Goal: Find contact information: Find contact information

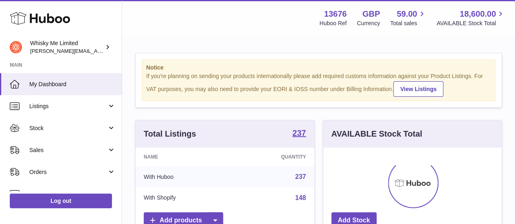
scroll to position [127, 178]
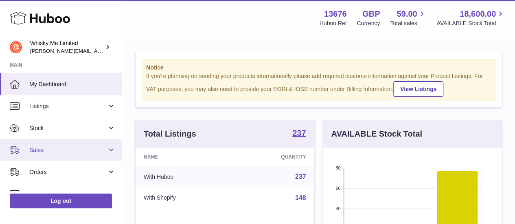
click at [51, 148] on span "Sales" at bounding box center [68, 151] width 78 height 8
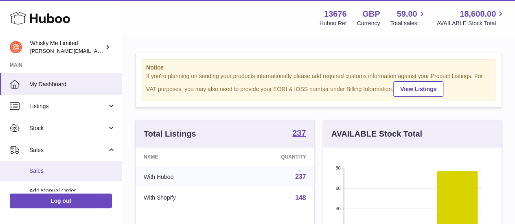
click at [37, 175] on link "Sales" at bounding box center [61, 171] width 122 height 20
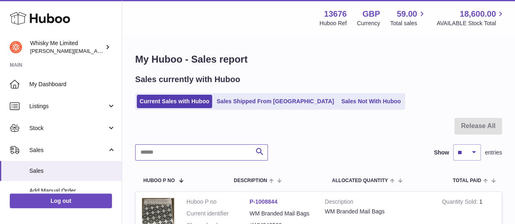
click at [199, 152] on input "text" at bounding box center [201, 152] width 133 height 16
paste input "********"
type input "********"
click at [262, 153] on icon "submit" at bounding box center [260, 152] width 10 height 10
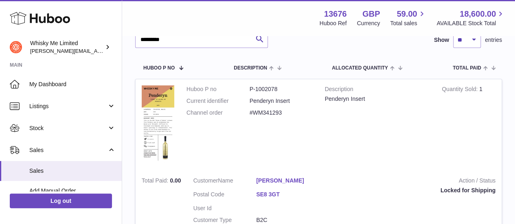
scroll to position [81, 0]
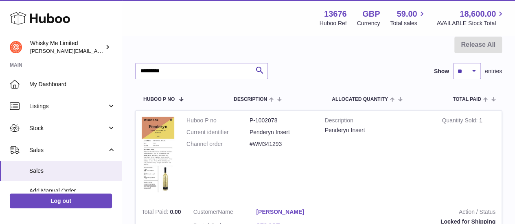
click at [397, 145] on td "Description Penderyn Insert" at bounding box center [377, 157] width 117 height 92
click at [422, 156] on td "Description Penderyn Insert" at bounding box center [377, 157] width 117 height 92
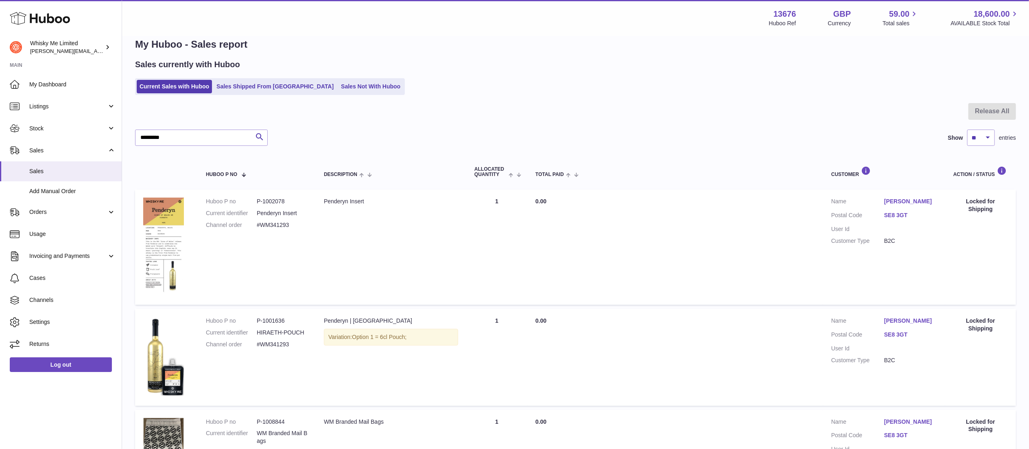
scroll to position [0, 0]
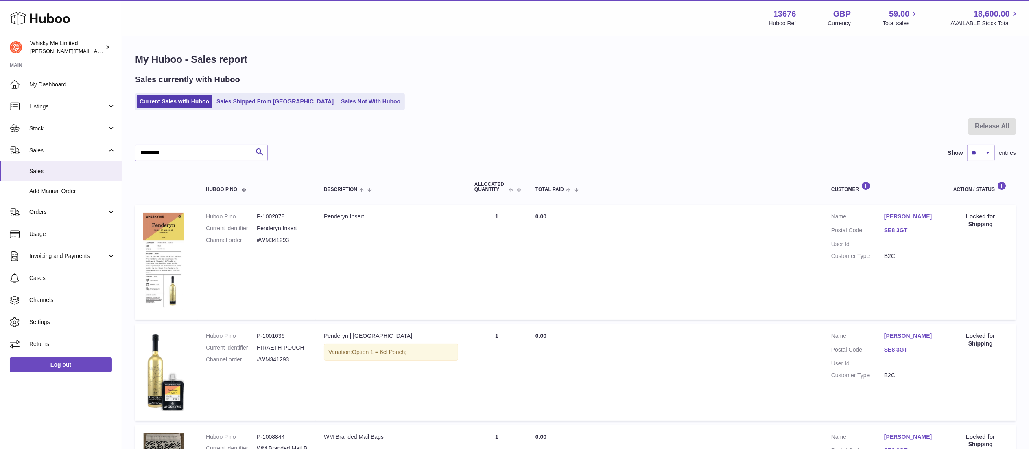
click at [514, 214] on link "Kevin Viravec" at bounding box center [910, 216] width 53 height 8
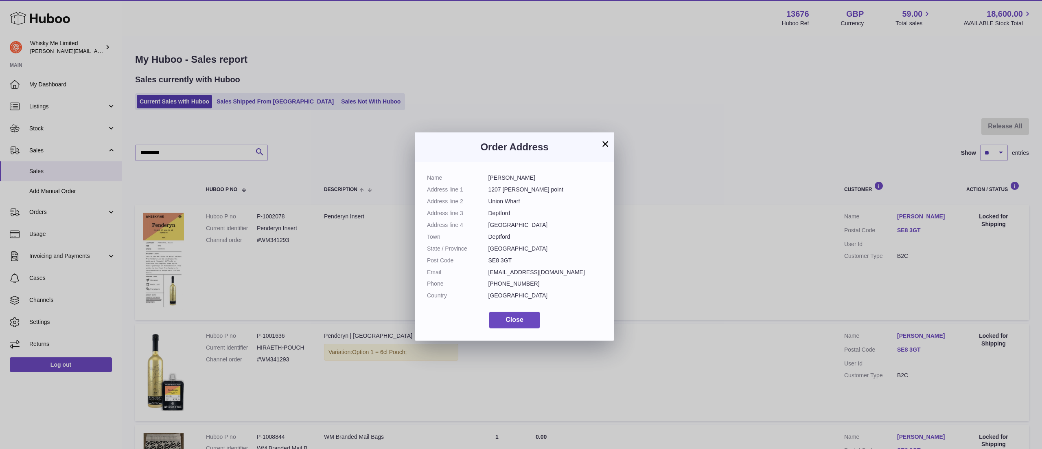
drag, startPoint x: 531, startPoint y: 177, endPoint x: 483, endPoint y: 183, distance: 48.4
click at [483, 183] on dl "Name Kevin Viravec Address line 1 1207 collier point Address line 2 Union Wharf…" at bounding box center [514, 238] width 175 height 129
copy dl "Kevin Viravec"
click at [514, 143] on button "×" at bounding box center [605, 144] width 10 height 10
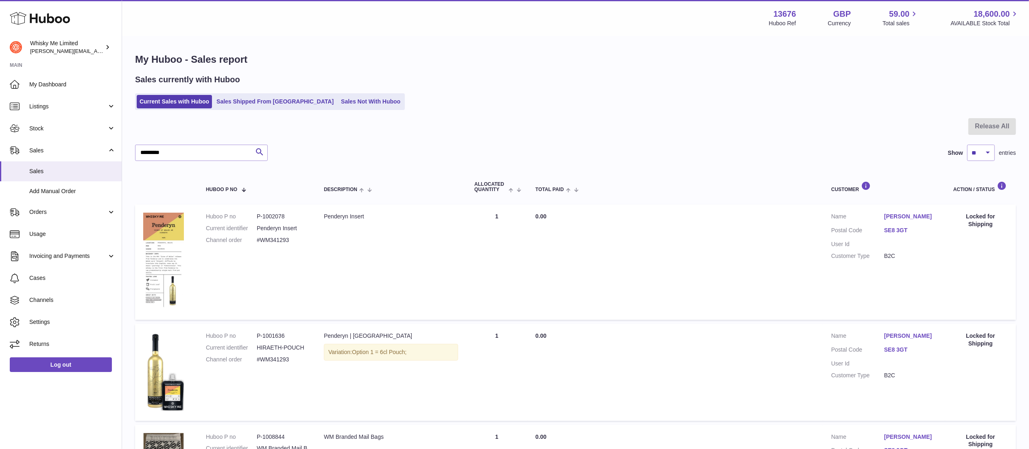
click at [514, 224] on link "SE8 3GT" at bounding box center [910, 230] width 53 height 8
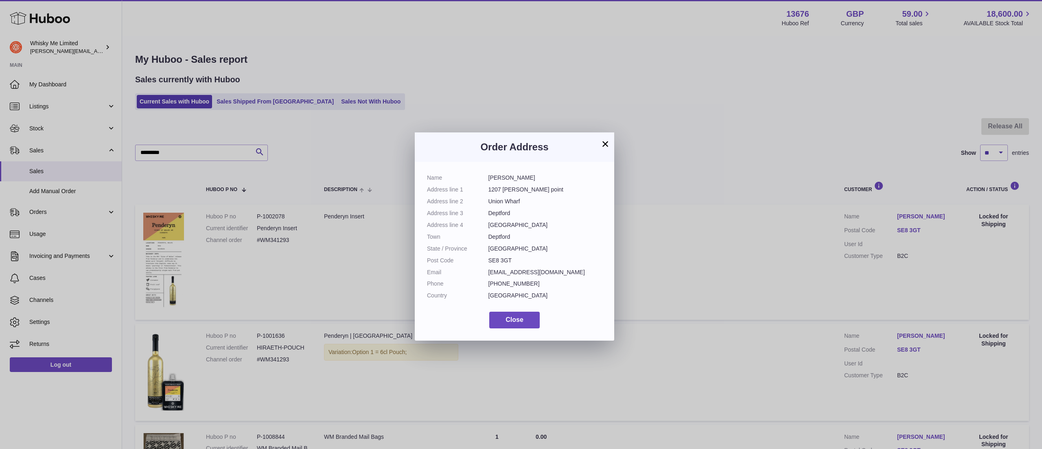
drag, startPoint x: 517, startPoint y: 255, endPoint x: 484, endPoint y: 259, distance: 33.6
click at [484, 224] on dl "Name Kevin Viravec Address line 1 1207 collier point Address line 2 Union Wharf…" at bounding box center [514, 238] width 175 height 129
copy dl "SE8 3GT"
drag, startPoint x: 562, startPoint y: 266, endPoint x: 476, endPoint y: 272, distance: 86.5
click at [476, 224] on dl "Name Kevin Viravec Address line 1 1207 collier point Address line 2 Union Wharf…" at bounding box center [514, 238] width 175 height 129
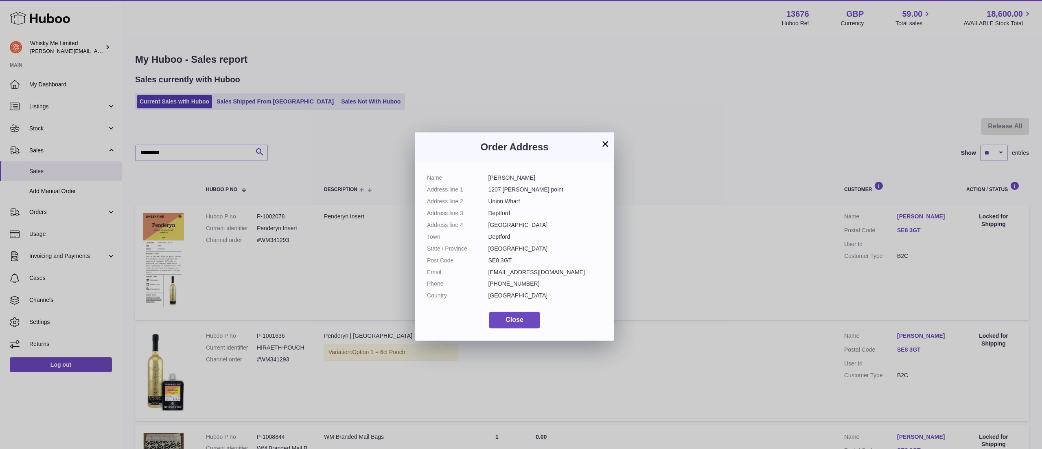
copy dl "iphonekevinv@gmail.com"
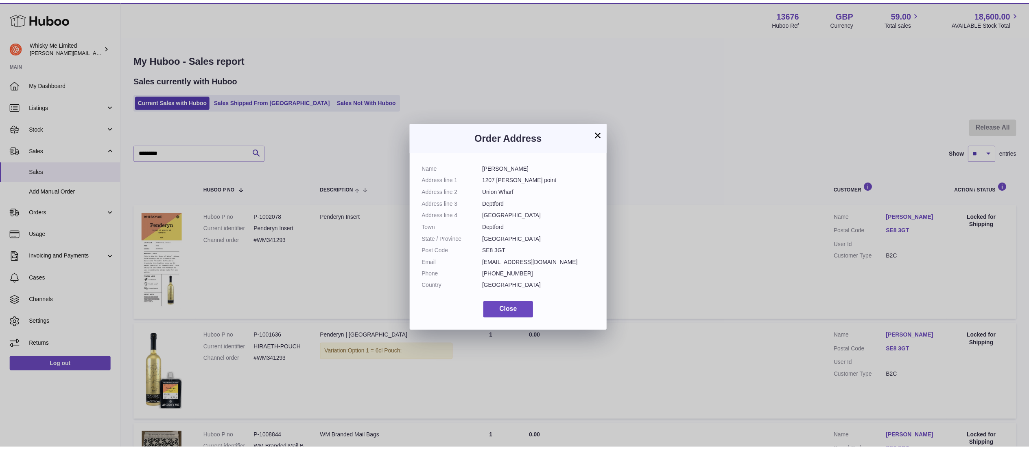
scroll to position [12, 0]
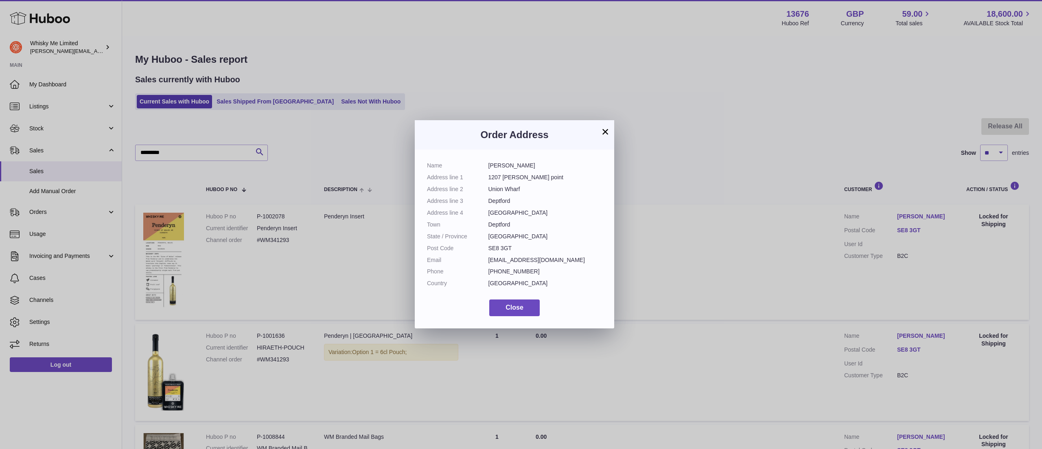
click at [356, 224] on div "× Order Address Name Kevin Viravec Address line 1 1207 collier point Address li…" at bounding box center [521, 224] width 1042 height 449
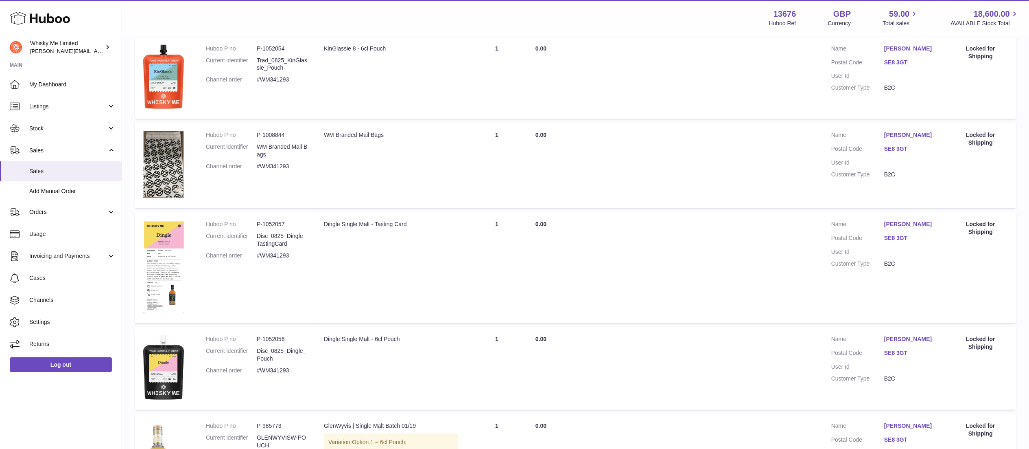
scroll to position [570, 0]
